Goal: Find specific page/section: Find specific page/section

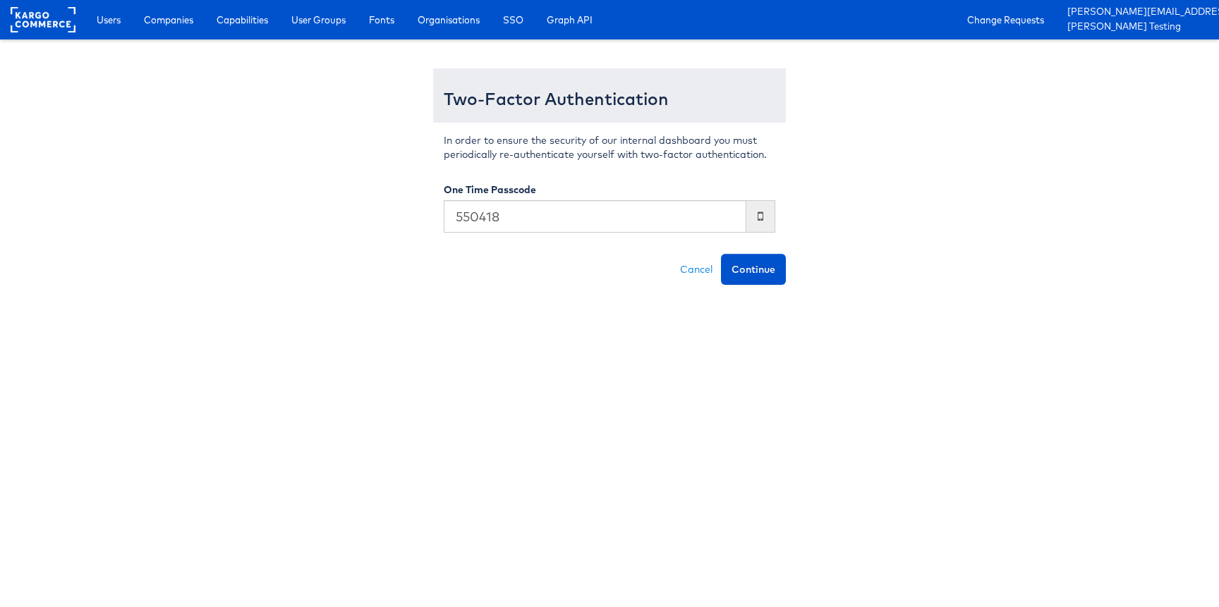
type input "550418"
click at [721, 254] on button "Continue" at bounding box center [753, 269] width 65 height 31
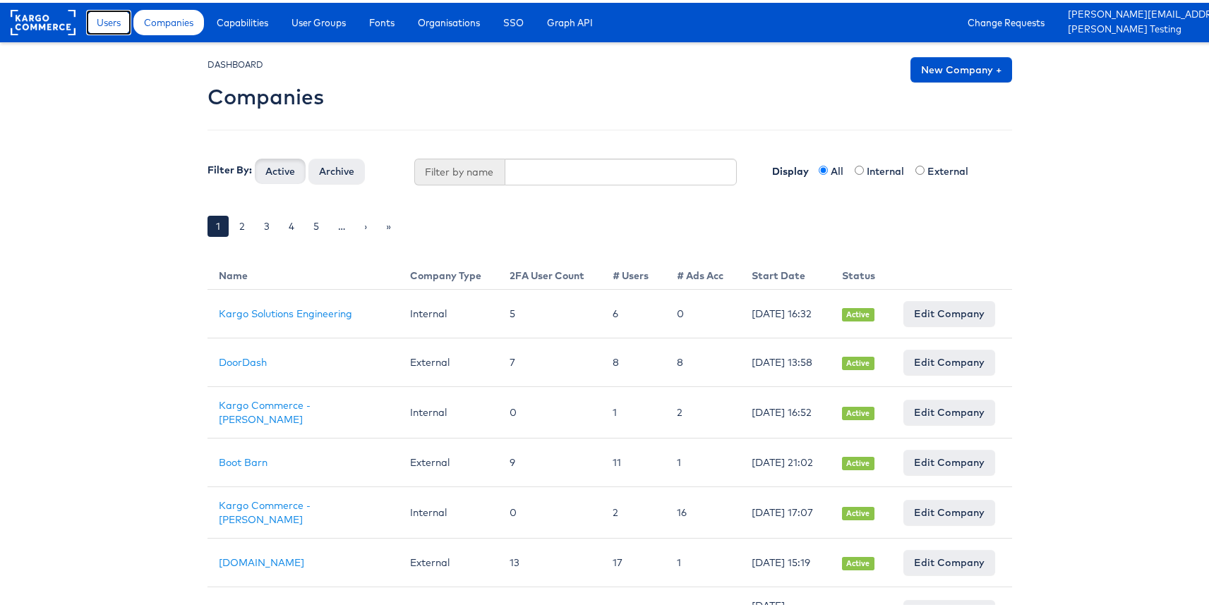
click at [101, 16] on span "Users" at bounding box center [109, 20] width 24 height 14
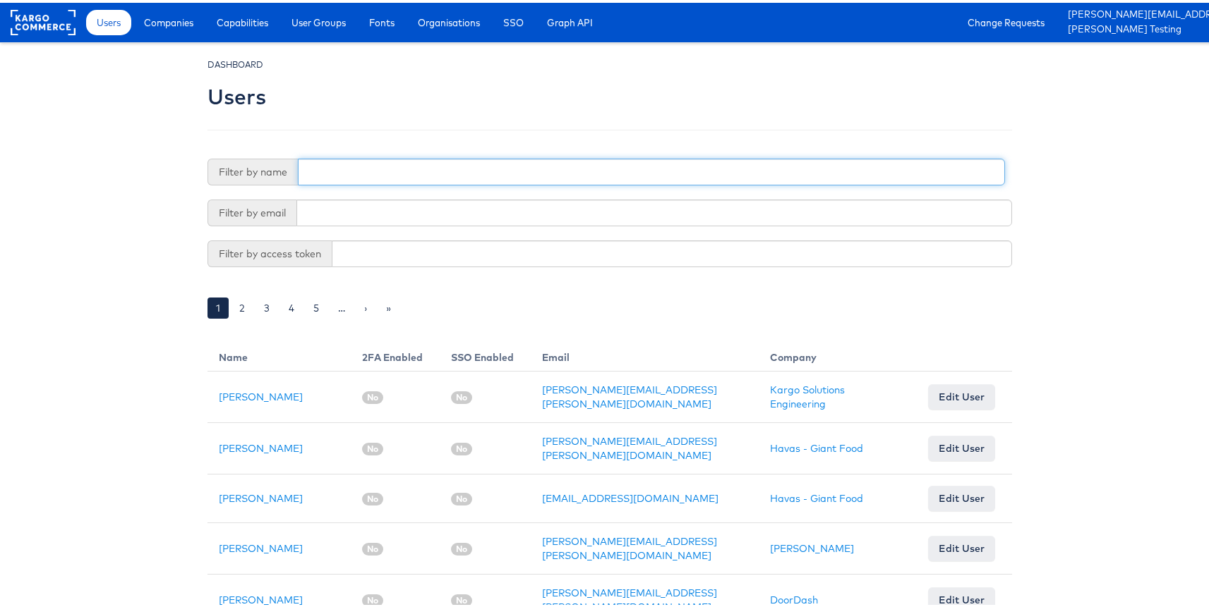
click at [398, 178] on input "text" at bounding box center [651, 169] width 707 height 27
type input "adtec"
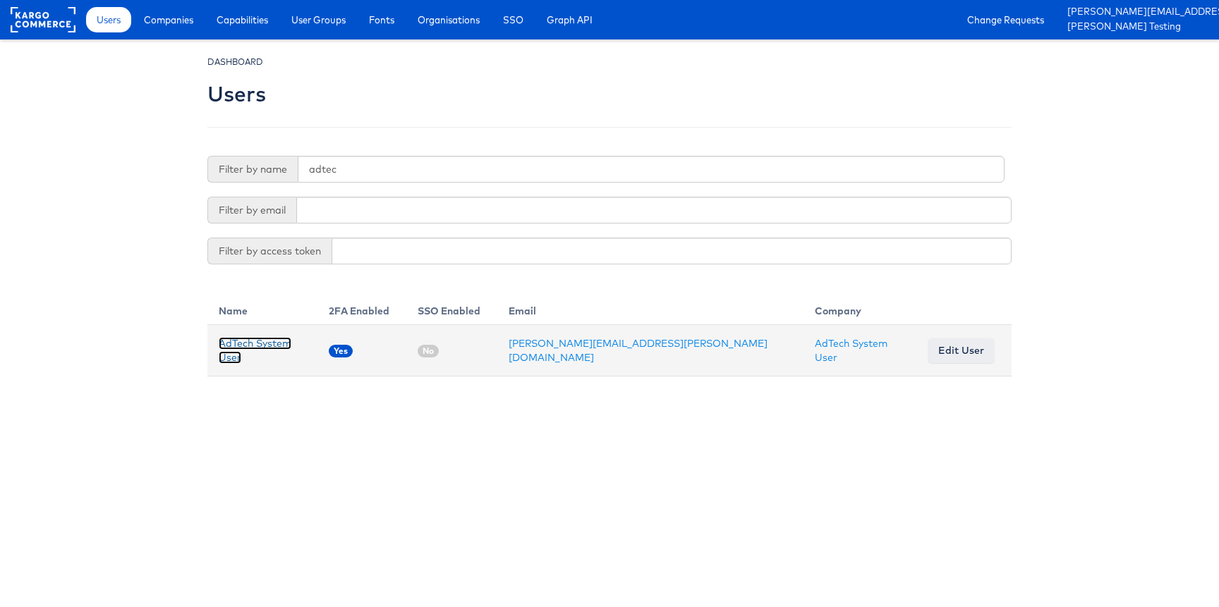
click at [248, 347] on link "AdTech System User" at bounding box center [255, 350] width 73 height 27
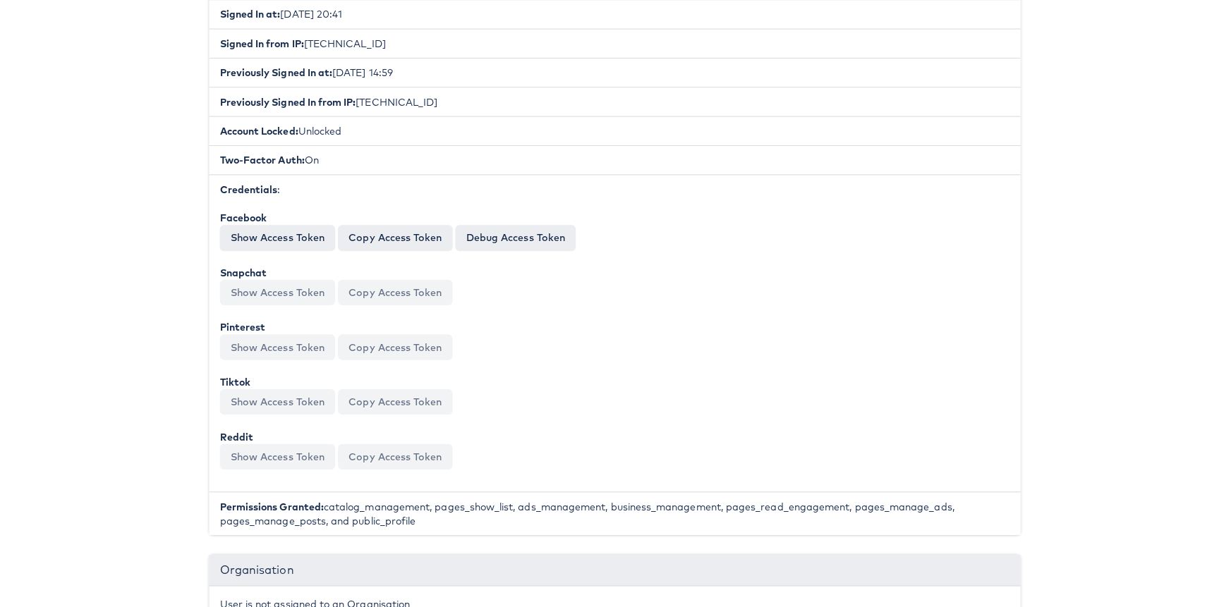
scroll to position [469, 0]
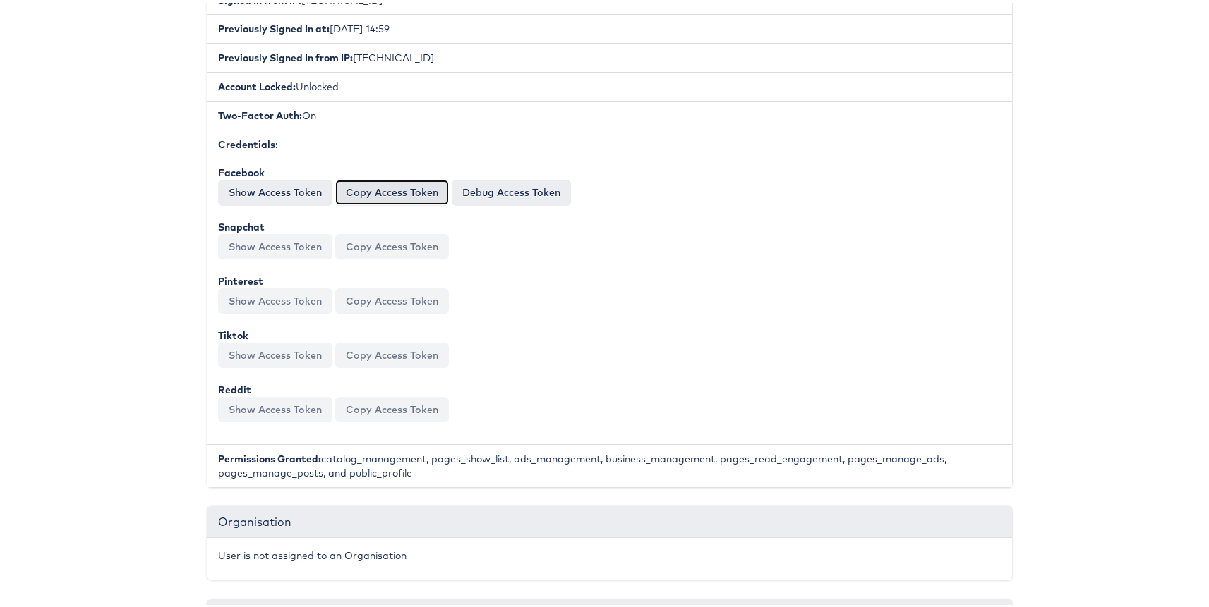
click at [371, 195] on button "Copy Access Token" at bounding box center [392, 189] width 114 height 25
